Goal: Find contact information: Obtain details needed to contact an individual or organization

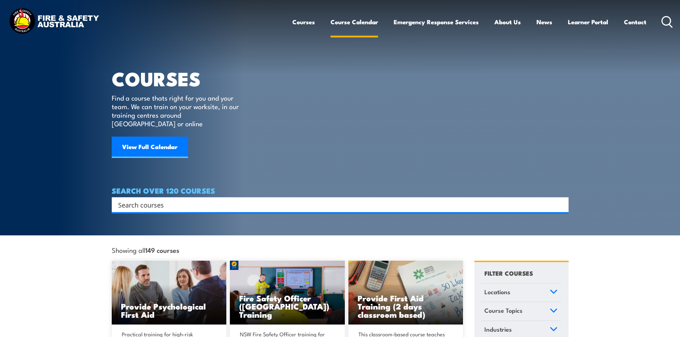
click at [357, 24] on link "Course Calendar" at bounding box center [354, 21] width 47 height 19
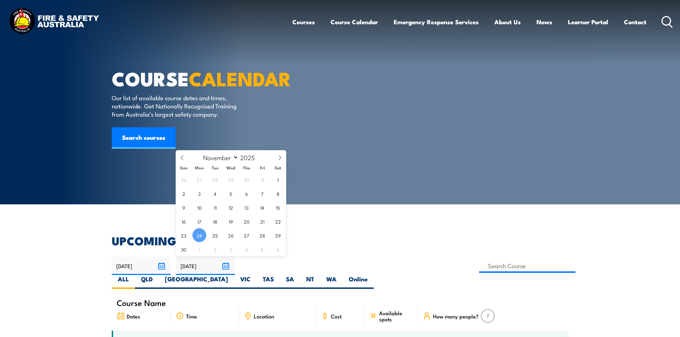
click at [224, 267] on input "24/11/2025" at bounding box center [205, 266] width 59 height 18
click at [282, 157] on span at bounding box center [280, 160] width 12 height 19
select select "11"
click at [264, 210] on span "19" at bounding box center [262, 208] width 14 height 14
type input "19/12/2025"
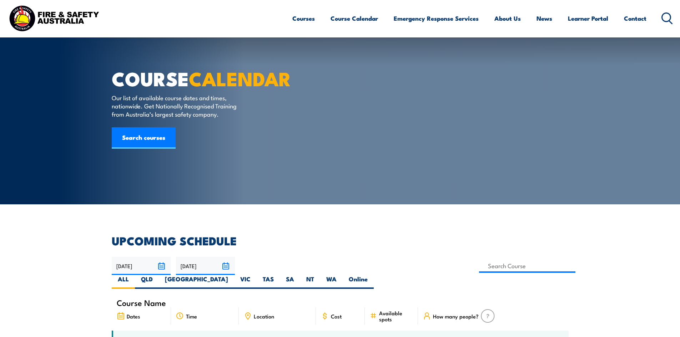
scroll to position [36, 0]
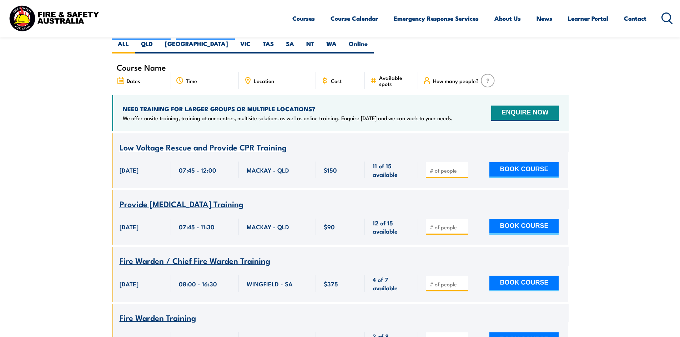
click at [268, 78] on span "Location" at bounding box center [264, 81] width 20 height 6
click at [249, 77] on icon at bounding box center [248, 81] width 8 height 8
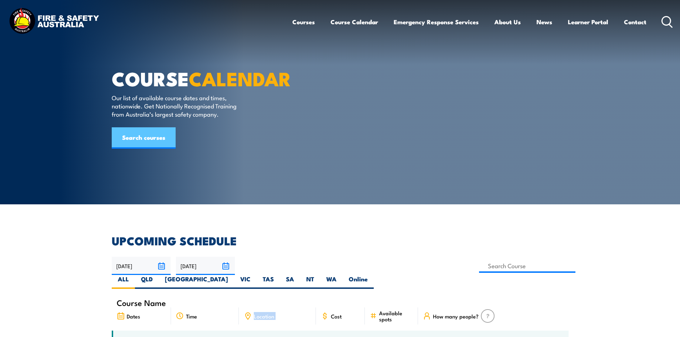
click at [149, 149] on link "Search courses" at bounding box center [144, 137] width 64 height 21
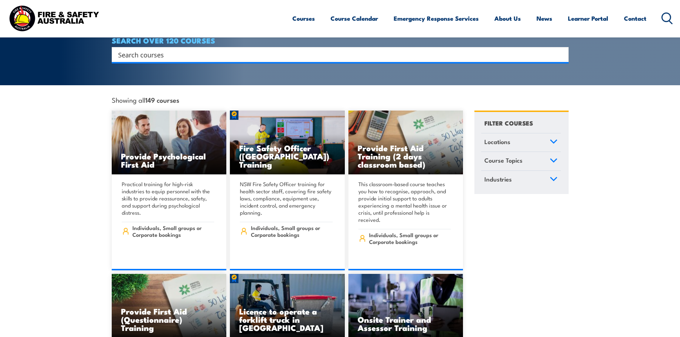
scroll to position [160, 0]
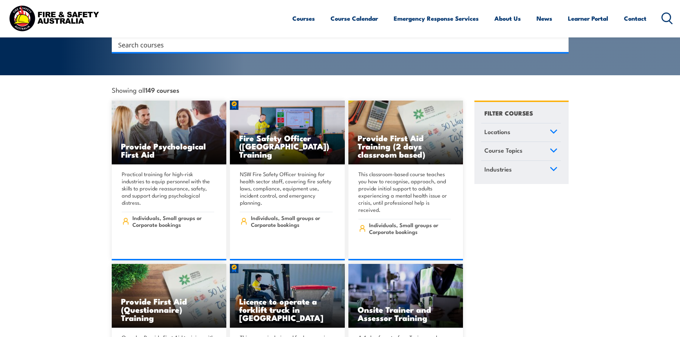
click at [543, 124] on link "Locations" at bounding box center [521, 132] width 80 height 19
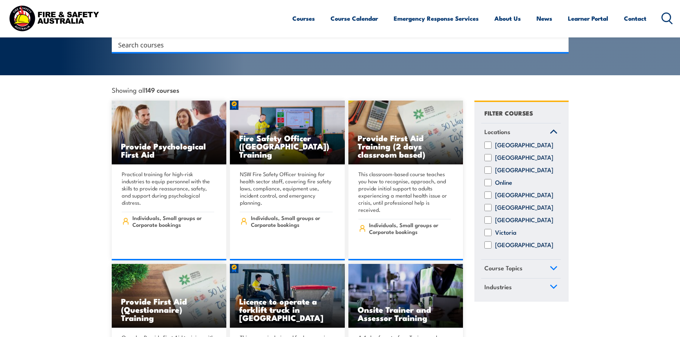
click at [490, 192] on input "[GEOGRAPHIC_DATA]" at bounding box center [487, 195] width 7 height 7
checkbox input "true"
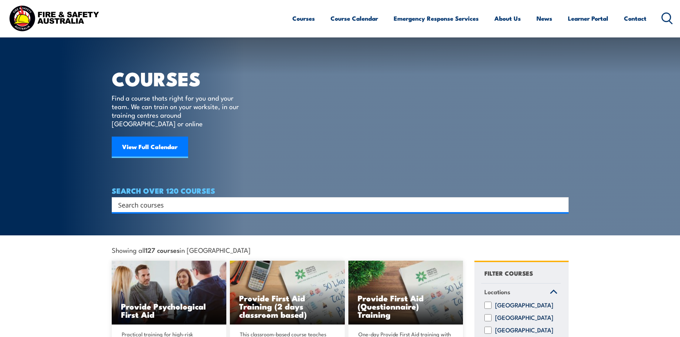
scroll to position [149, 0]
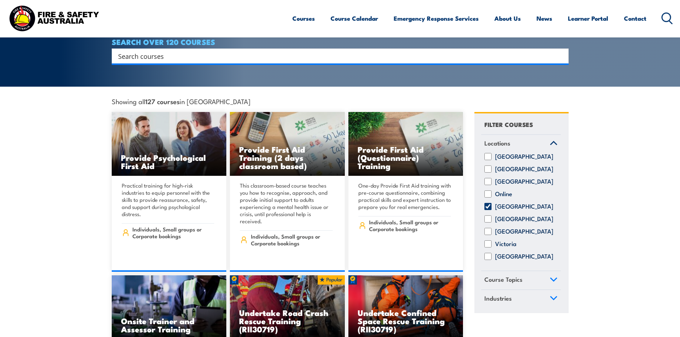
drag, startPoint x: 427, startPoint y: 218, endPoint x: 538, endPoint y: 199, distance: 112.3
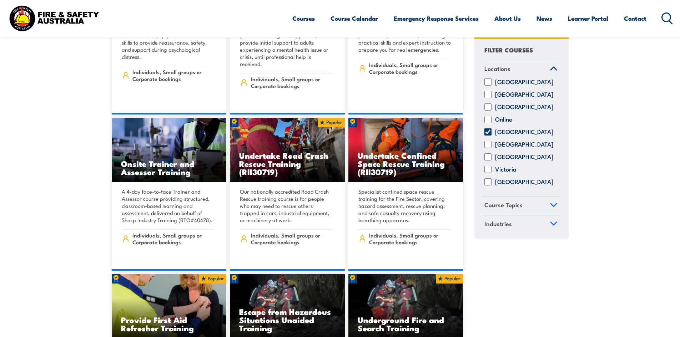
scroll to position [315, 0]
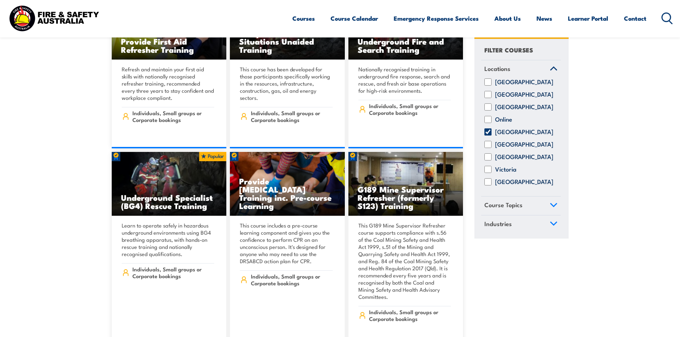
scroll to position [591, 0]
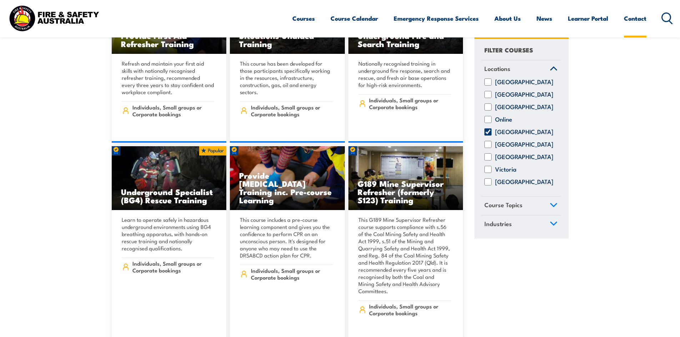
click at [637, 17] on link "Contact" at bounding box center [635, 18] width 22 height 19
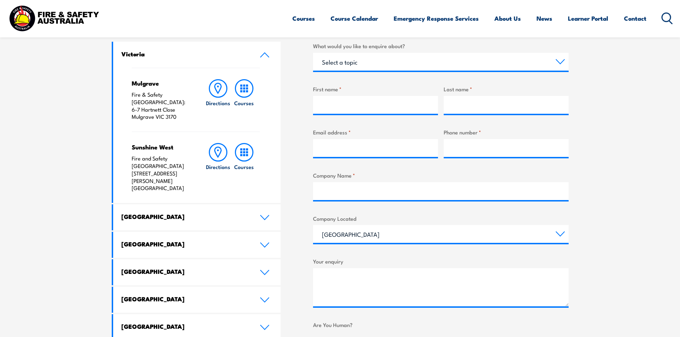
scroll to position [252, 0]
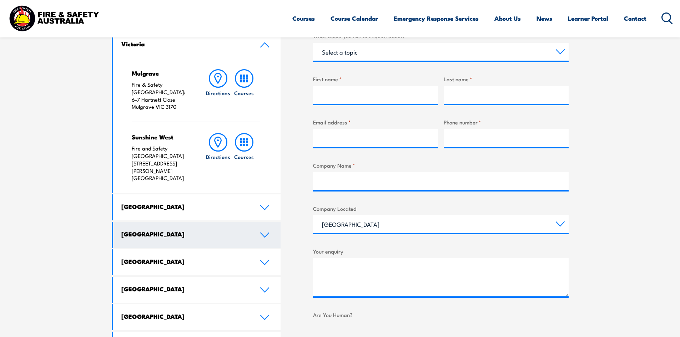
click at [258, 222] on link "[GEOGRAPHIC_DATA]" at bounding box center [197, 235] width 168 height 26
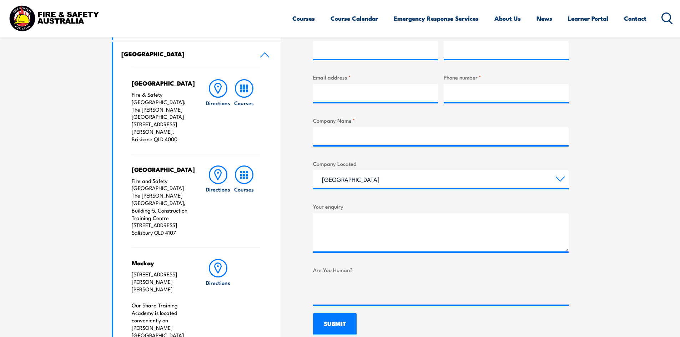
scroll to position [281, 0]
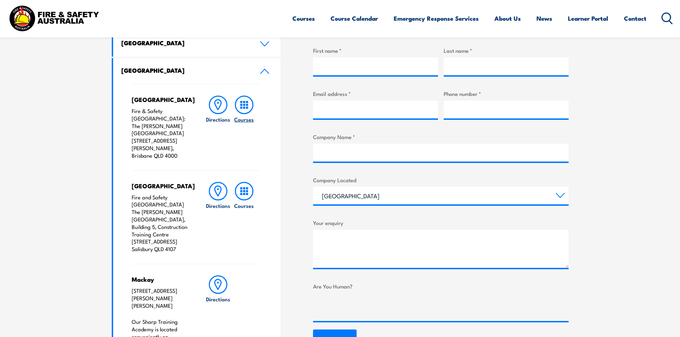
click at [247, 113] on circle at bounding box center [243, 104] width 17 height 17
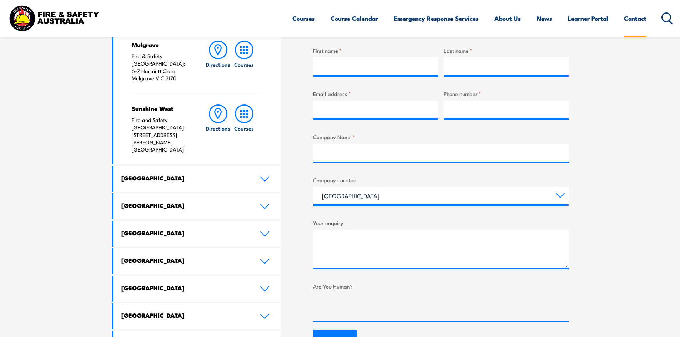
click at [631, 22] on link "Contact" at bounding box center [635, 18] width 22 height 19
